Goal: Find contact information: Find contact information

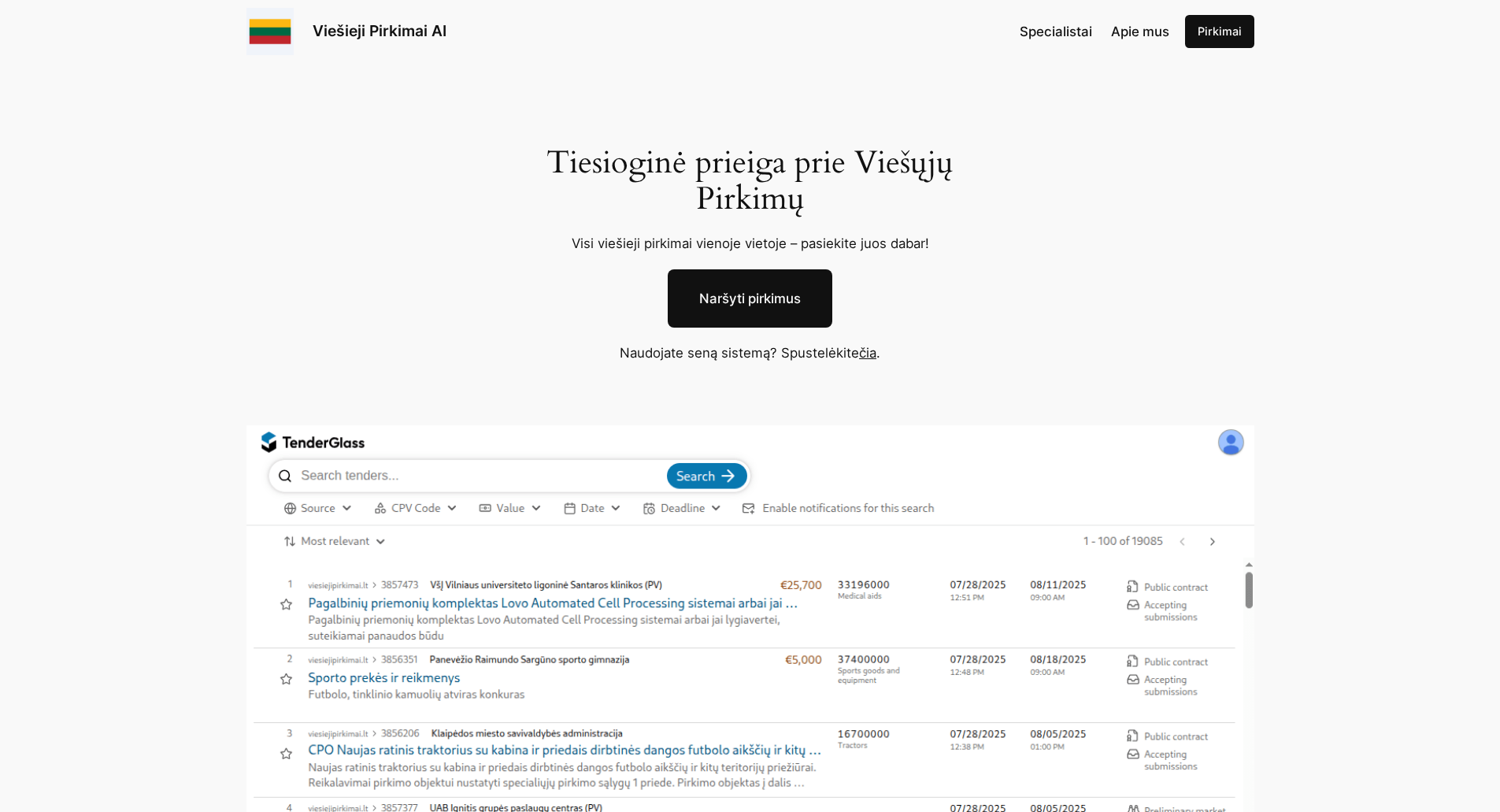
click at [867, 353] on link "čia" at bounding box center [868, 352] width 17 height 16
